Goal: Task Accomplishment & Management: Complete application form

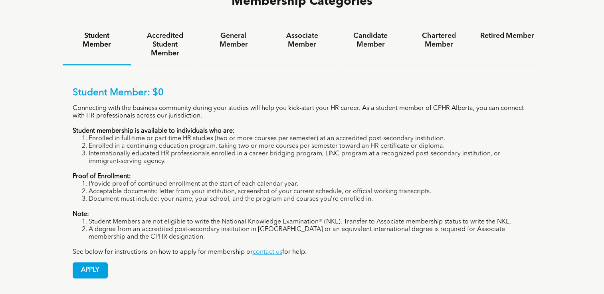
scroll to position [562, 0]
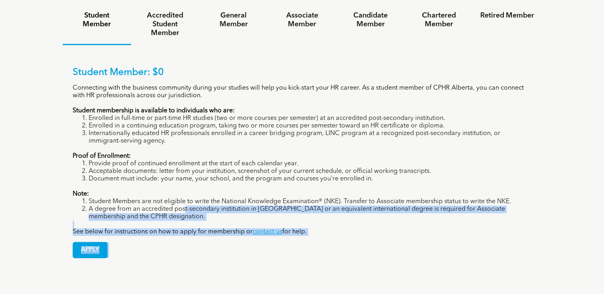
drag, startPoint x: 184, startPoint y: 191, endPoint x: 25, endPoint y: 301, distance: 193.2
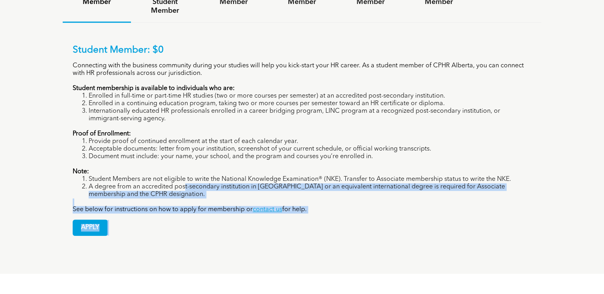
drag, startPoint x: 25, startPoint y: 301, endPoint x: 145, endPoint y: 199, distance: 157.9
click at [145, 214] on div "APPLY" at bounding box center [302, 225] width 459 height 22
click at [88, 220] on span "APPLY" at bounding box center [90, 228] width 34 height 16
click at [191, 208] on div "Student Member: $0 Connecting with the business community during your studies w…" at bounding box center [302, 134] width 479 height 223
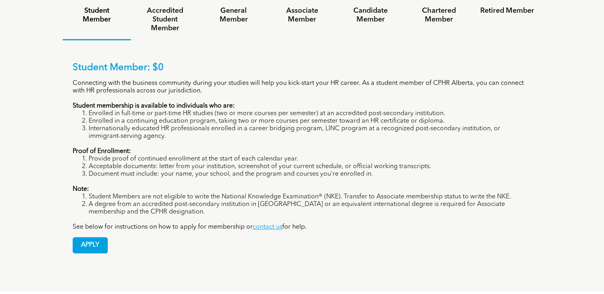
scroll to position [587, 0]
click at [262, 223] on link "contact us" at bounding box center [268, 226] width 30 height 6
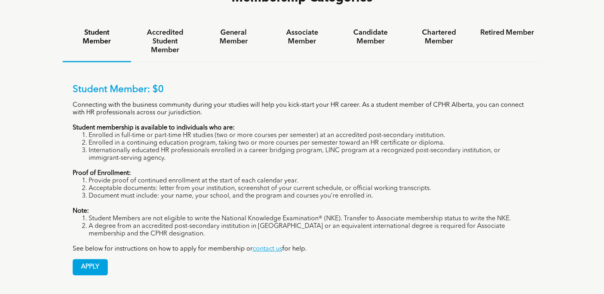
scroll to position [563, 0]
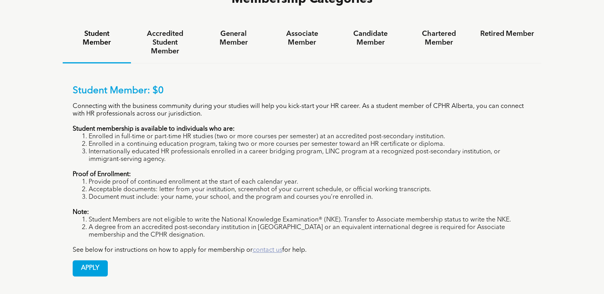
click at [267, 247] on link "contact us" at bounding box center [268, 250] width 30 height 6
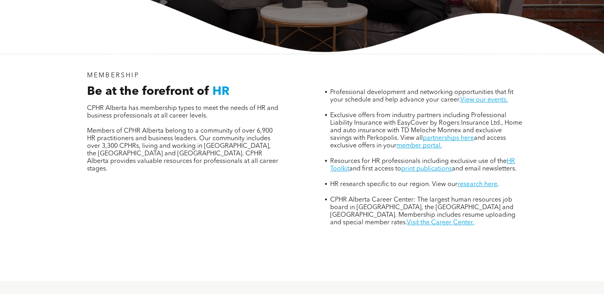
scroll to position [0, 0]
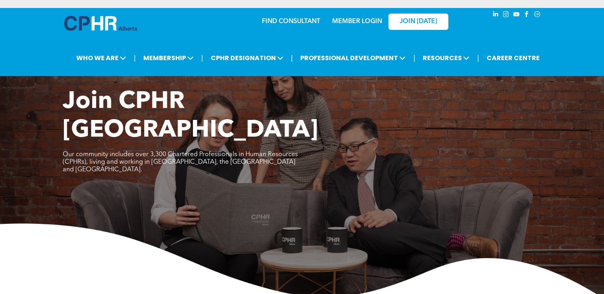
click at [506, 14] on span "instagram" at bounding box center [506, 14] width 9 height 9
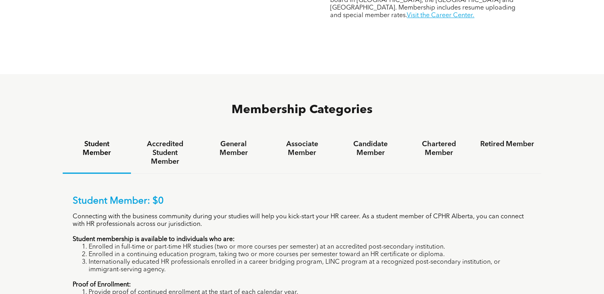
scroll to position [453, 0]
click at [235, 140] on h4 "General Member" at bounding box center [233, 149] width 54 height 18
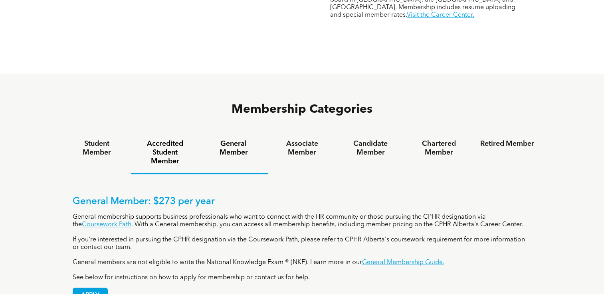
click at [158, 140] on h4 "Accredited Student Member" at bounding box center [165, 153] width 54 height 26
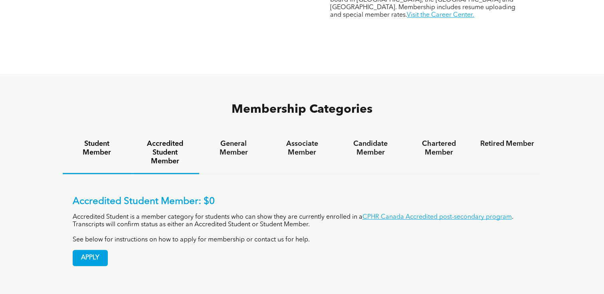
click at [107, 140] on h4 "Student Member" at bounding box center [97, 149] width 54 height 18
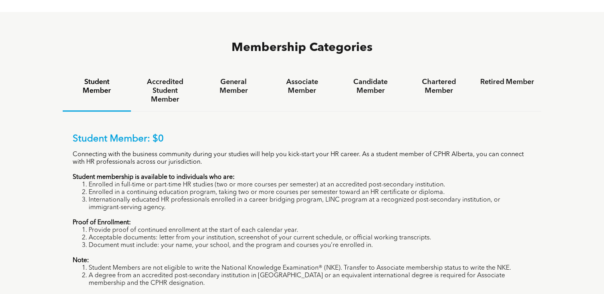
scroll to position [559, 0]
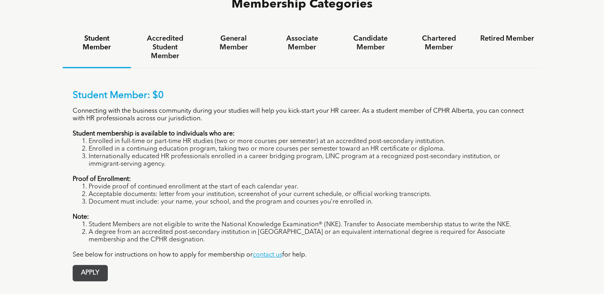
click at [93, 266] on span "APPLY" at bounding box center [90, 274] width 34 height 16
